Goal: Complete application form

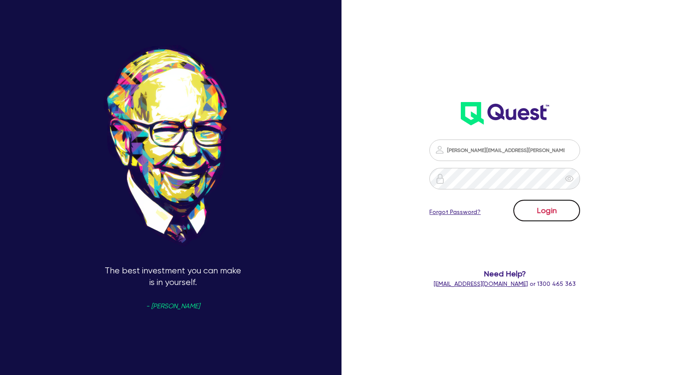
click at [546, 211] on button "Login" at bounding box center [546, 211] width 67 height 22
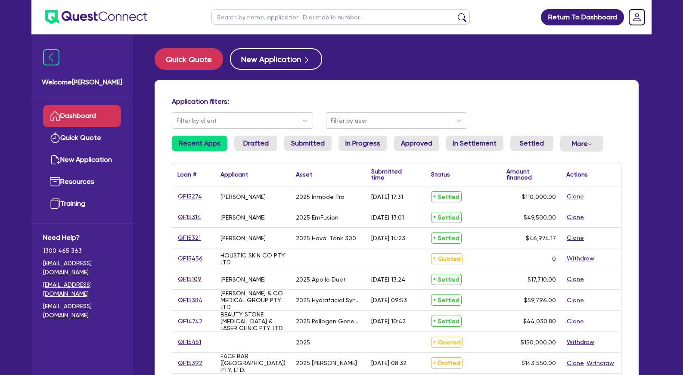
click at [291, 17] on input "text" at bounding box center [340, 16] width 258 height 15
type input "WEIYI"
click at [455, 13] on button "submit" at bounding box center [462, 19] width 14 height 12
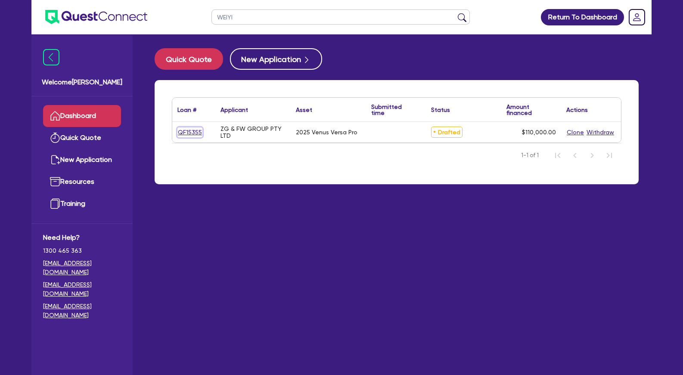
click at [191, 129] on link "QF15355" at bounding box center [189, 132] width 25 height 10
select select "Other"
select select "TERTIARY_ASSETS"
select select "BEAUTY_EQUIPMENT"
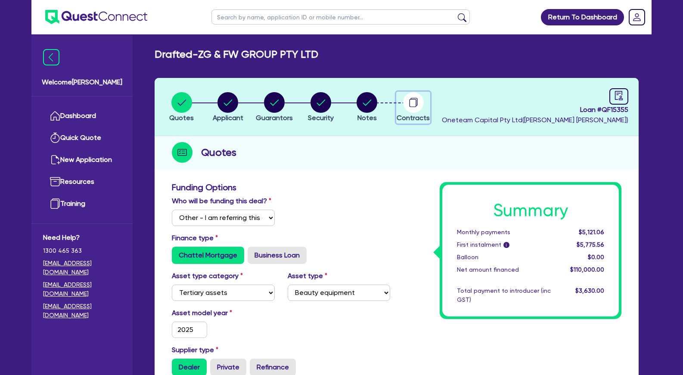
click at [415, 101] on circle "button" at bounding box center [413, 102] width 21 height 21
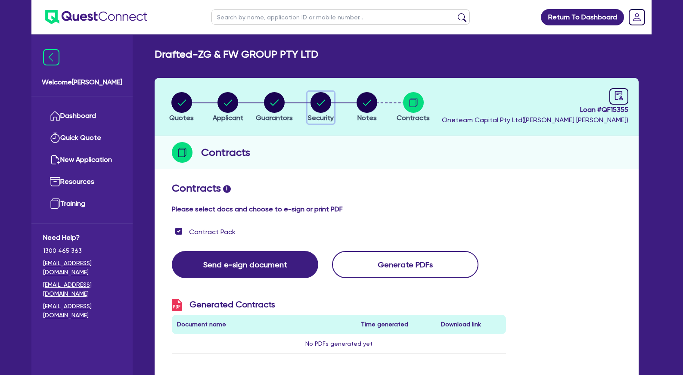
click at [322, 106] on circle "button" at bounding box center [320, 102] width 21 height 21
select select "TERTIARY_ASSETS"
select select "BEAUTY_EQUIPMENT"
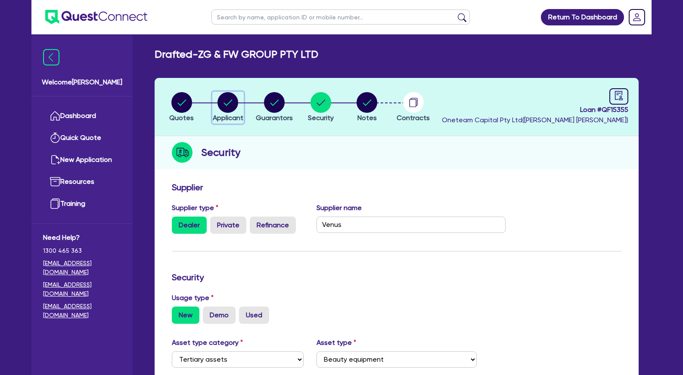
click at [214, 101] on div "button" at bounding box center [228, 102] width 31 height 21
select select "COMPANY"
select select "HEALTH_BEAUTY"
select select "HAIR_BEAUTY_SALONS"
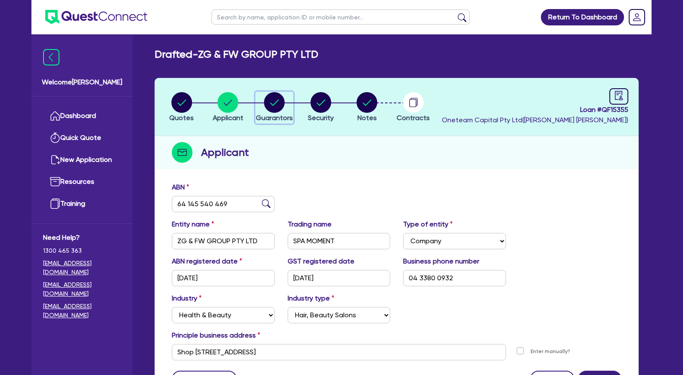
click at [281, 101] on circle "button" at bounding box center [274, 102] width 21 height 21
select select "MRS"
select select "[GEOGRAPHIC_DATA]"
select select "MARRIED"
select select "PROPERTY"
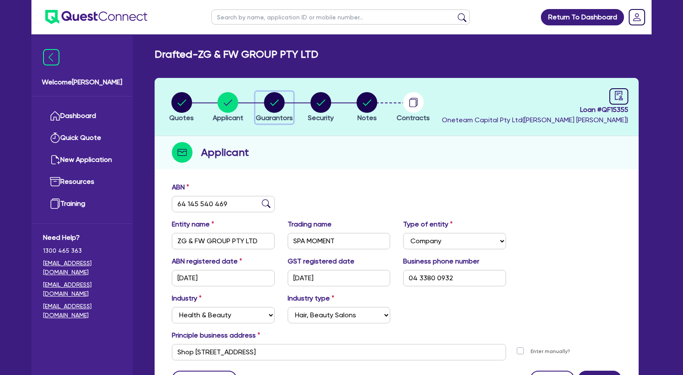
select select "INVESTMENT_PROPERTY"
select select "CASH"
select select "VEHICLE"
select select "MORTGAGE"
select select "VEHICLE_LOAN"
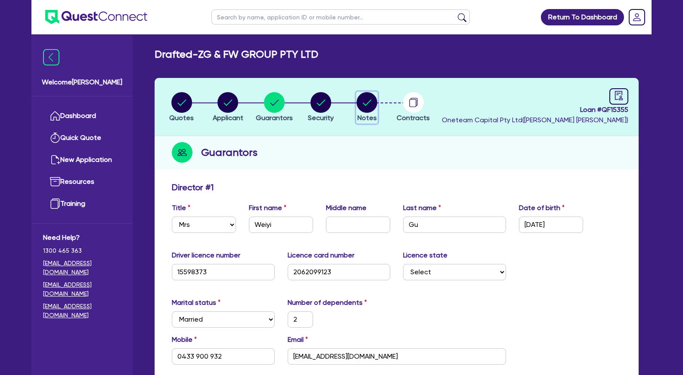
click at [364, 102] on circle "button" at bounding box center [366, 102] width 21 height 21
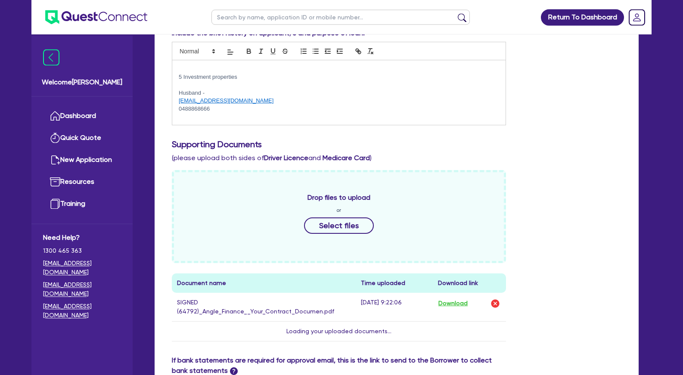
scroll to position [219, 0]
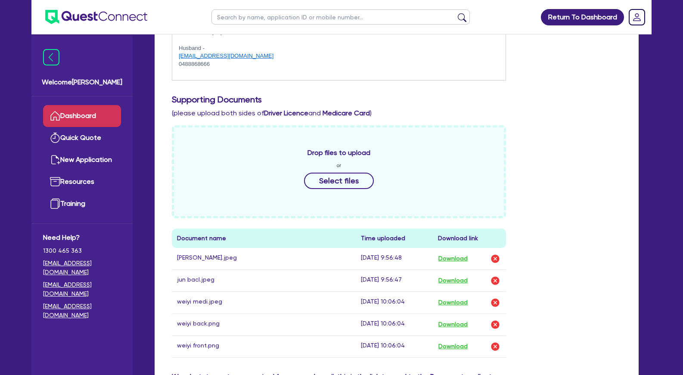
click at [88, 117] on link "Dashboard" at bounding box center [82, 116] width 78 height 22
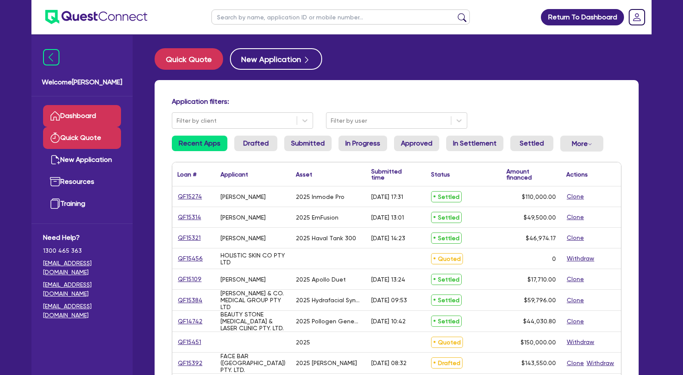
click at [87, 140] on link "Quick Quote" at bounding box center [82, 138] width 78 height 22
select select "Other"
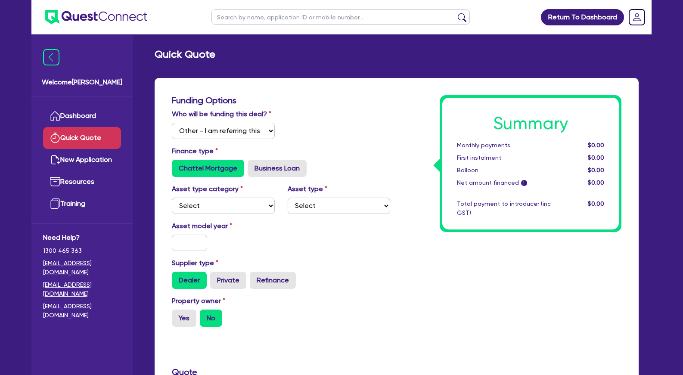
click at [93, 119] on link "Dashboard" at bounding box center [82, 116] width 78 height 22
